Goal: Task Accomplishment & Management: Use online tool/utility

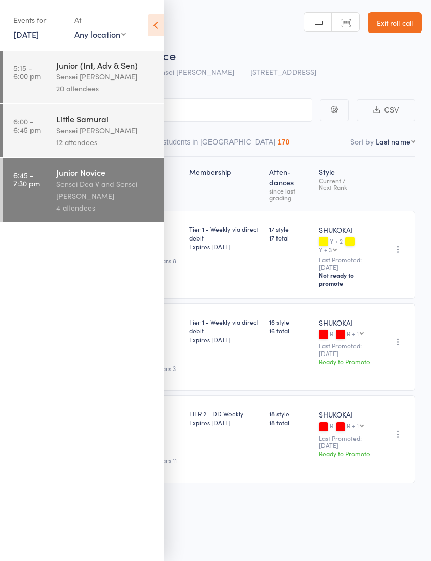
click at [403, 28] on link "Exit roll call" at bounding box center [395, 22] width 54 height 21
click at [408, 33] on link "Exit roll call" at bounding box center [395, 22] width 54 height 21
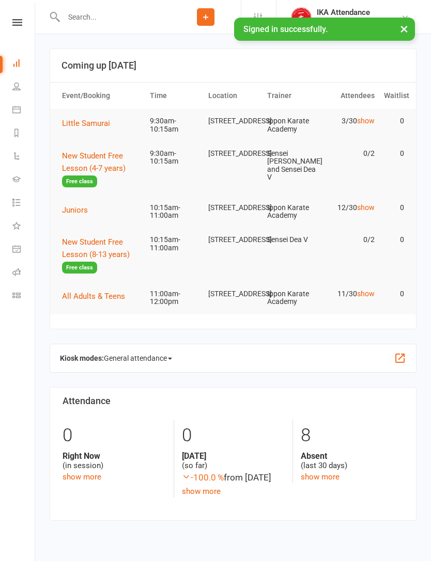
click at [78, 123] on span "Little Samurai" at bounding box center [86, 123] width 48 height 9
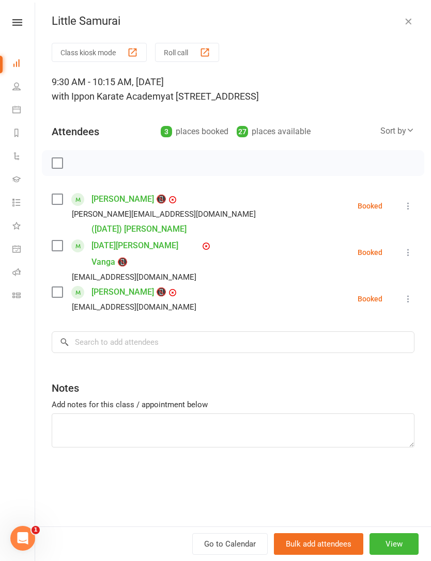
click at [165, 46] on button "Roll call" at bounding box center [187, 52] width 64 height 19
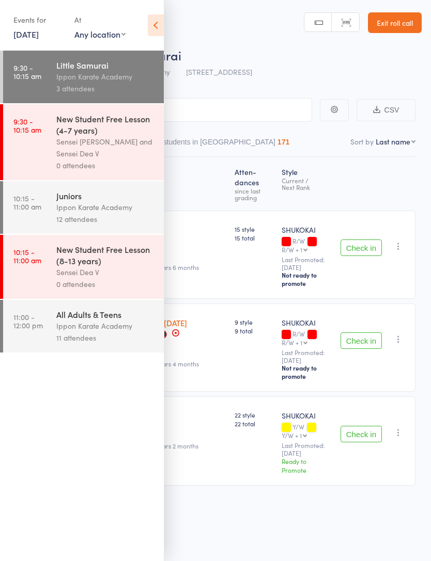
click at [159, 27] on icon at bounding box center [156, 25] width 16 height 22
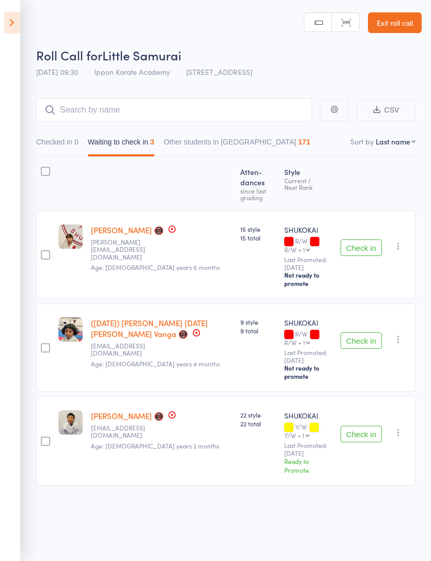
click at [57, 134] on button "Checked in 0" at bounding box center [57, 145] width 42 height 24
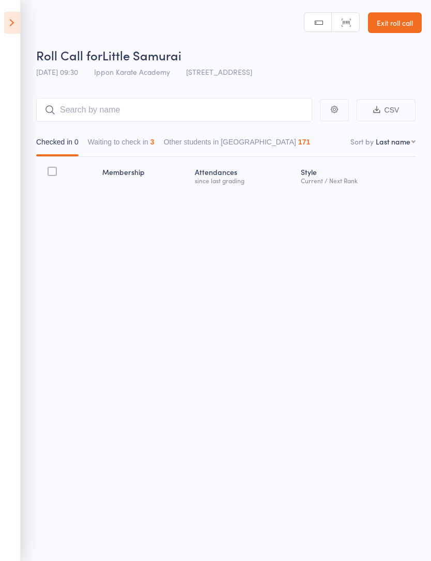
click at [121, 138] on button "Waiting to check in 3" at bounding box center [121, 145] width 67 height 24
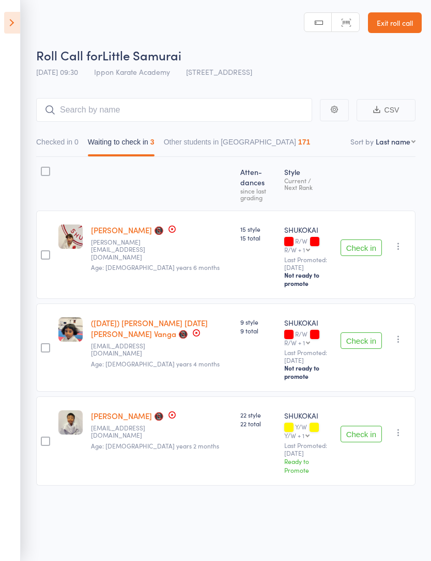
click at [77, 89] on main "CSV Checked in 0 Waiting to check in 3 Other students in [GEOGRAPHIC_DATA] 171 …" at bounding box center [215, 307] width 431 height 449
click at [85, 101] on input "search" at bounding box center [174, 110] width 276 height 24
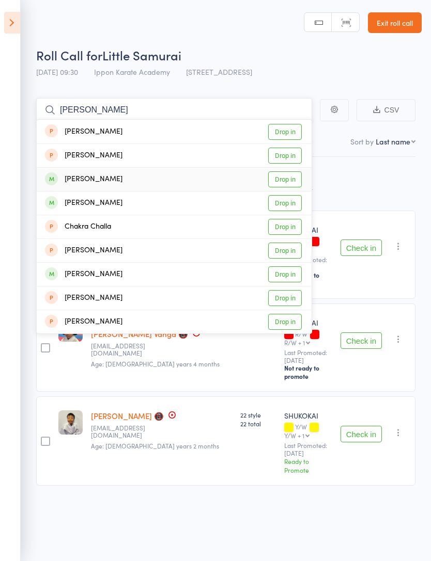
type input "[PERSON_NAME]"
click at [288, 178] on link "Drop in" at bounding box center [285, 179] width 34 height 16
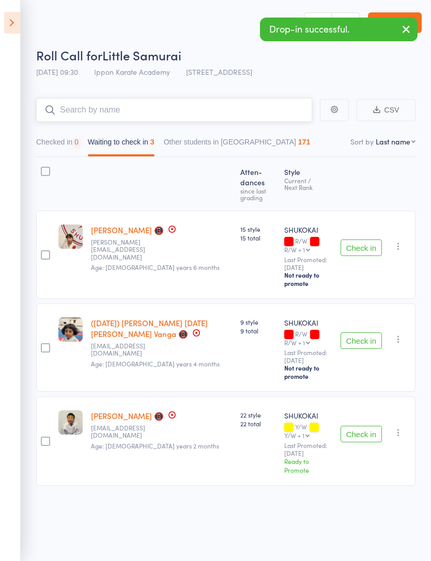
click at [52, 144] on button "Checked in 0" at bounding box center [57, 145] width 42 height 24
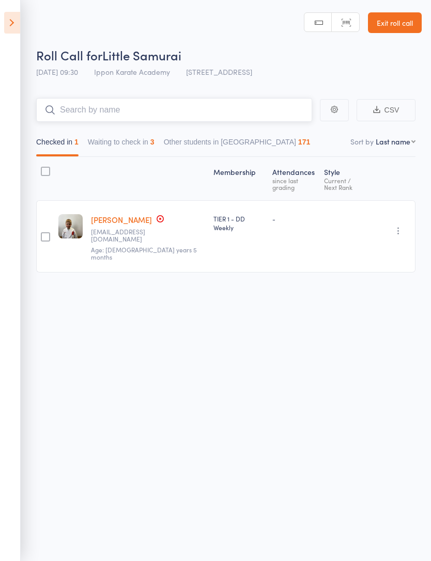
click at [185, 149] on button "Other students in [GEOGRAPHIC_DATA] 171" at bounding box center [237, 145] width 147 height 24
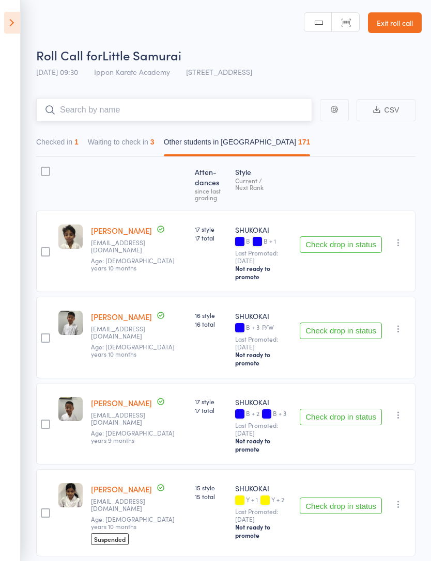
click at [217, 145] on button "Other students in [GEOGRAPHIC_DATA] 171" at bounding box center [237, 145] width 147 height 24
click at [56, 140] on button "Checked in 1" at bounding box center [57, 145] width 42 height 24
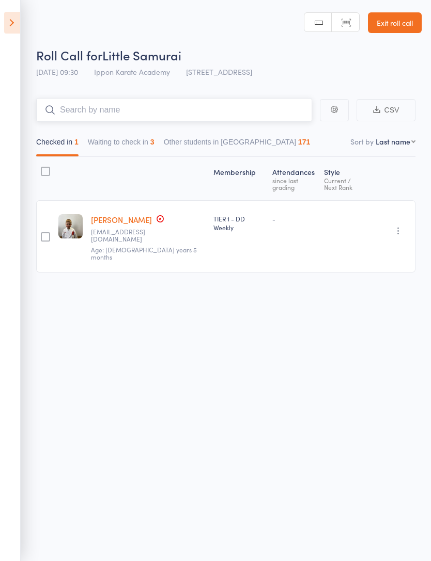
click at [110, 150] on button "Waiting to check in 3" at bounding box center [121, 145] width 67 height 24
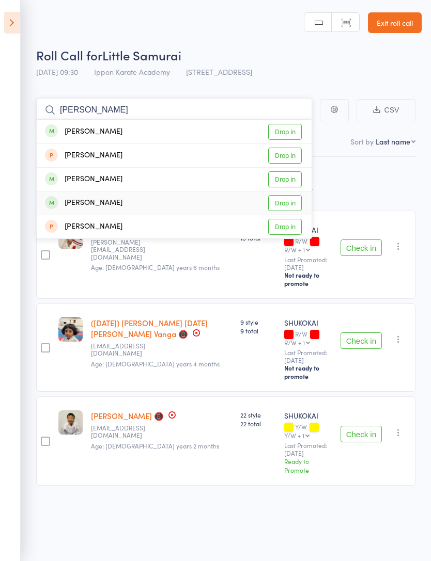
type input "[PERSON_NAME]"
click at [293, 202] on link "Drop in" at bounding box center [285, 203] width 34 height 16
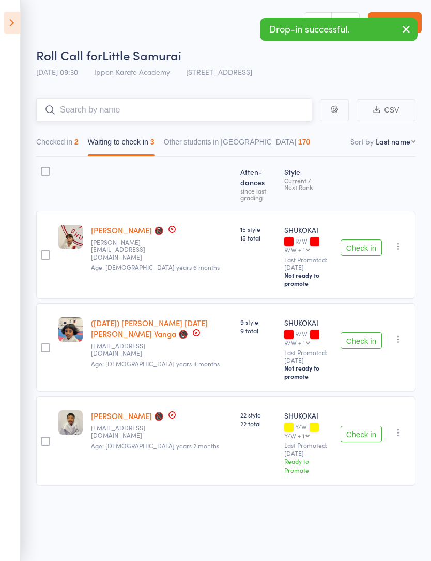
click at [51, 156] on button "Checked in 2" at bounding box center [57, 145] width 42 height 24
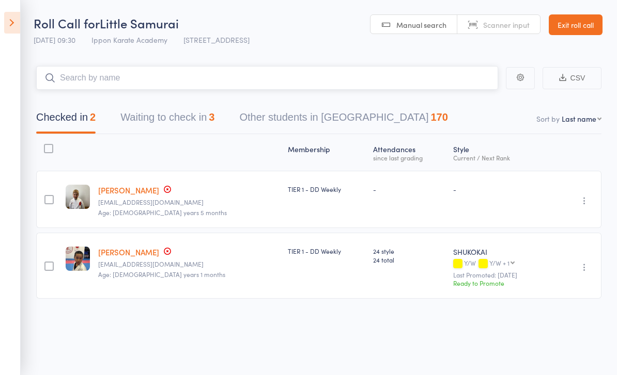
click at [141, 122] on button "Waiting to check in 3" at bounding box center [167, 119] width 94 height 27
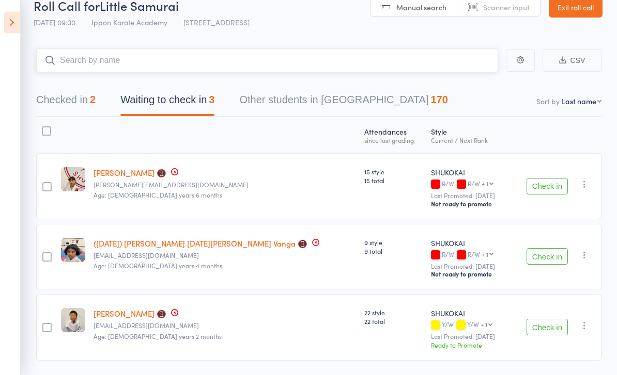
scroll to position [17, 0]
click at [66, 67] on input "search" at bounding box center [267, 61] width 462 height 24
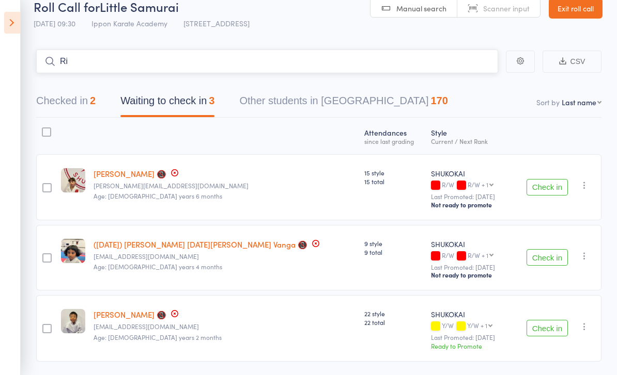
type input "R"
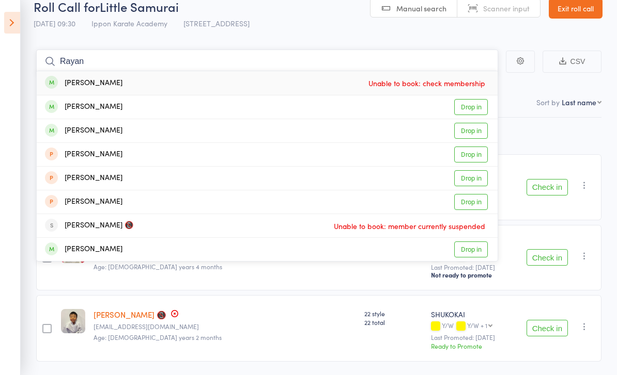
type input "Rayan"
click at [430, 130] on link "Drop in" at bounding box center [471, 131] width 34 height 16
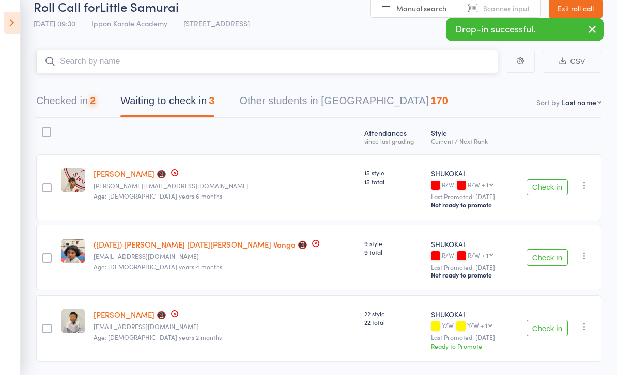
click at [70, 114] on button "Checked in 2" at bounding box center [65, 103] width 59 height 27
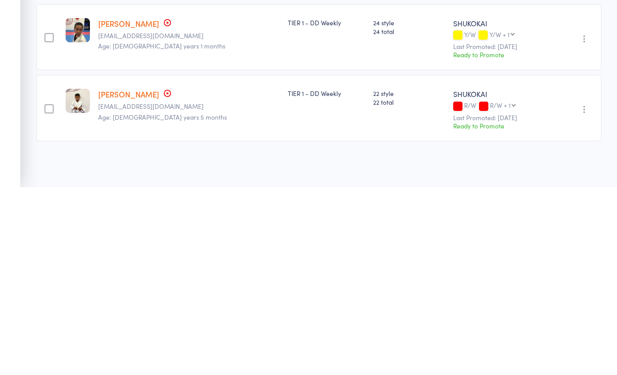
scroll to position [9, 0]
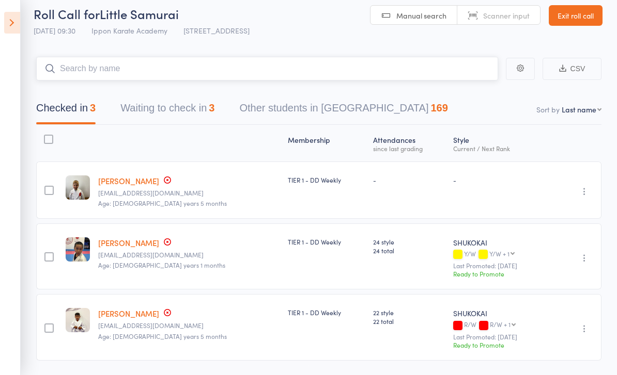
click at [75, 70] on input "search" at bounding box center [267, 69] width 462 height 24
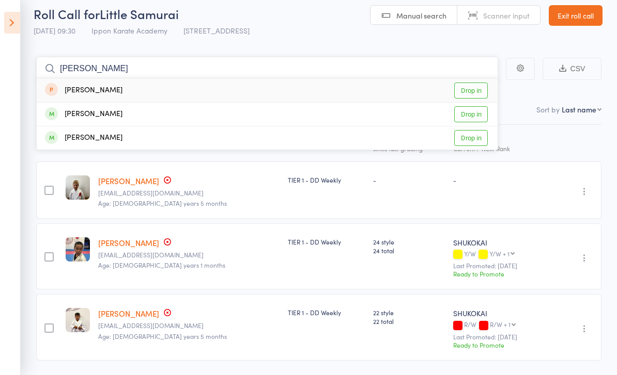
type input "[PERSON_NAME]"
click at [430, 92] on link "Drop in" at bounding box center [471, 91] width 34 height 16
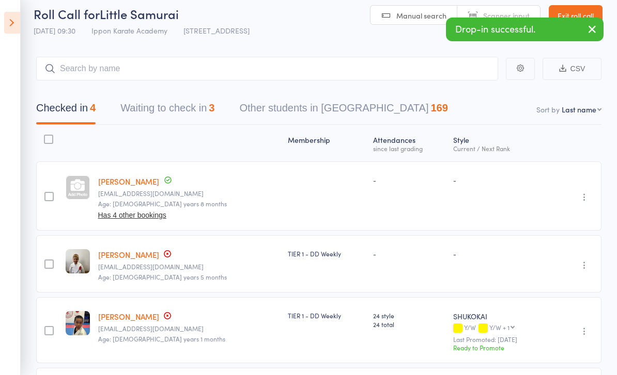
click at [430, 195] on icon "button" at bounding box center [584, 197] width 10 height 10
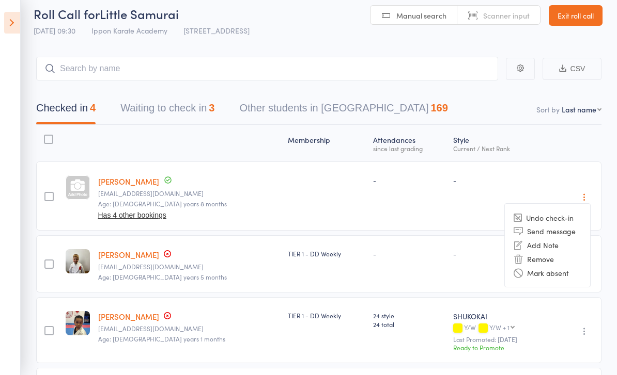
click at [430, 259] on li "Remove" at bounding box center [546, 259] width 85 height 14
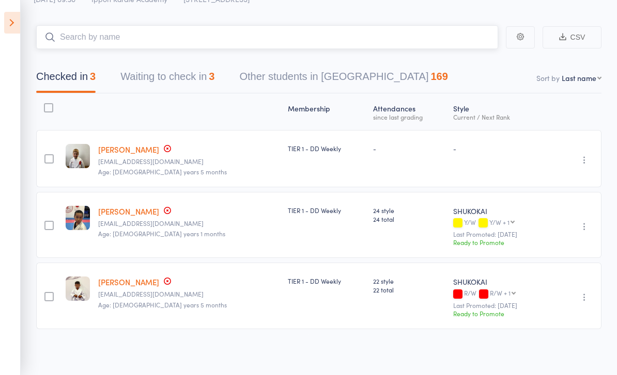
click at [75, 39] on input "search" at bounding box center [267, 37] width 462 height 24
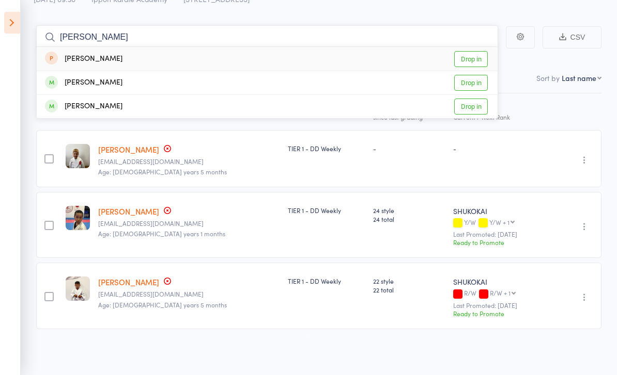
type input "[PERSON_NAME]"
click at [430, 78] on link "Drop in" at bounding box center [471, 83] width 34 height 16
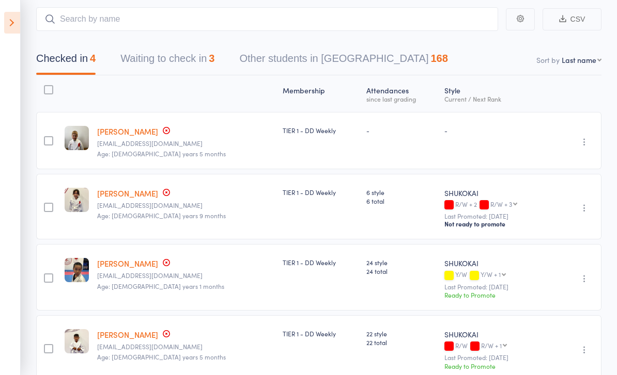
scroll to position [56, 0]
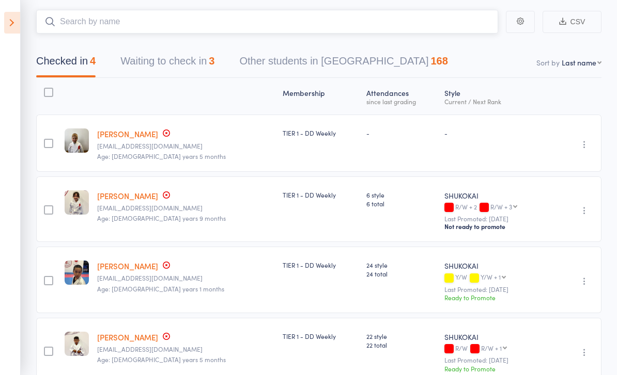
click at [90, 29] on input "search" at bounding box center [267, 22] width 462 height 24
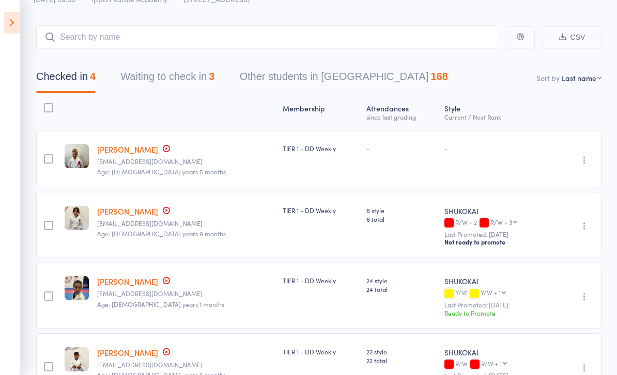
scroll to position [21, 0]
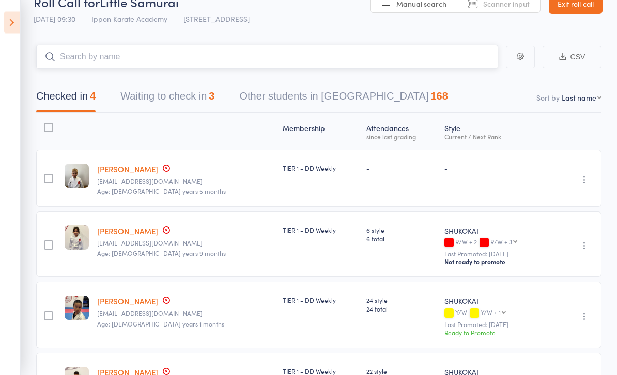
click at [385, 64] on input "search" at bounding box center [267, 57] width 462 height 24
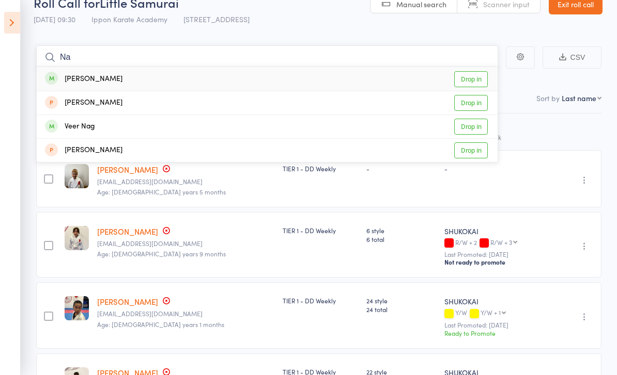
type input "N"
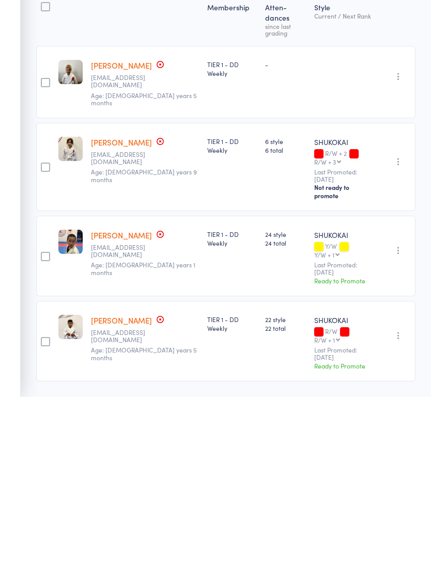
scroll to position [7, 0]
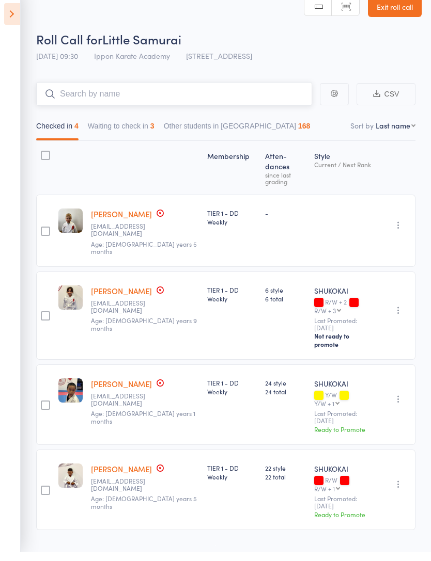
click at [132, 99] on input "search" at bounding box center [174, 103] width 276 height 24
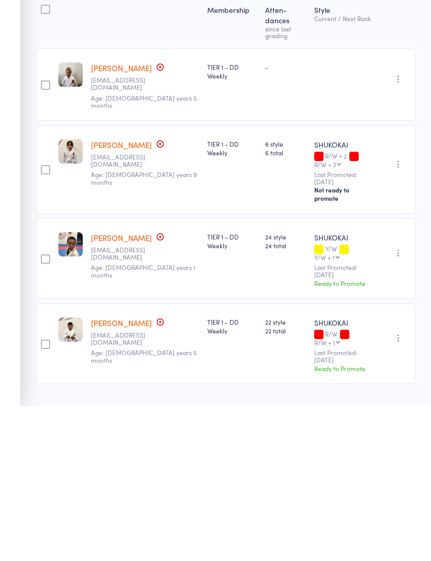
scroll to position [0, 0]
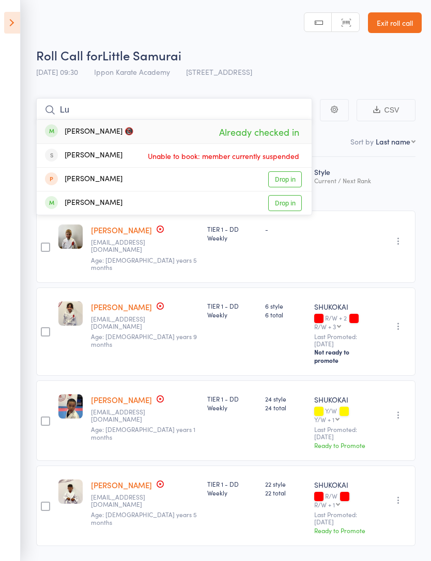
type input "L"
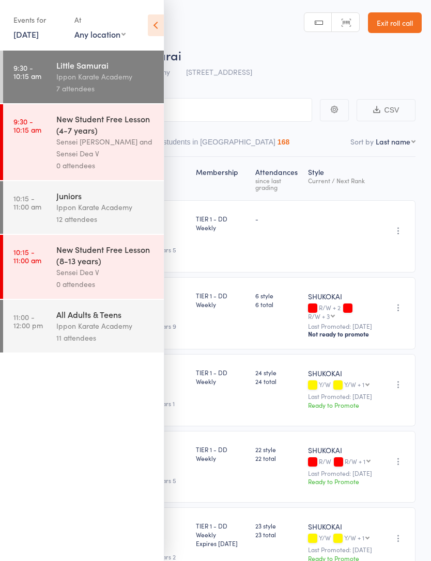
click at [149, 19] on icon at bounding box center [156, 25] width 16 height 22
